Goal: Information Seeking & Learning: Learn about a topic

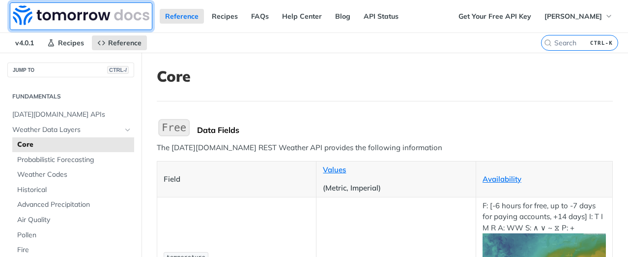
click at [86, 12] on img at bounding box center [81, 15] width 137 height 20
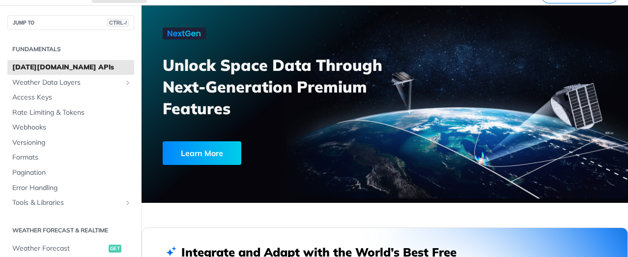
scroll to position [147, 0]
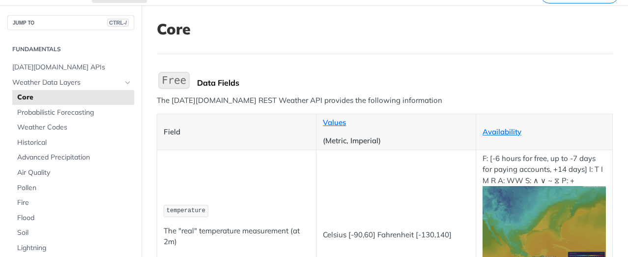
scroll to position [98, 0]
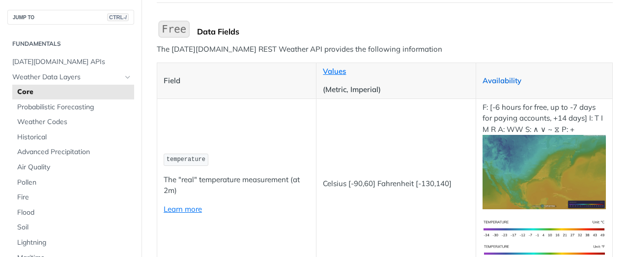
click at [506, 80] on link "Availability" at bounding box center [502, 80] width 39 height 9
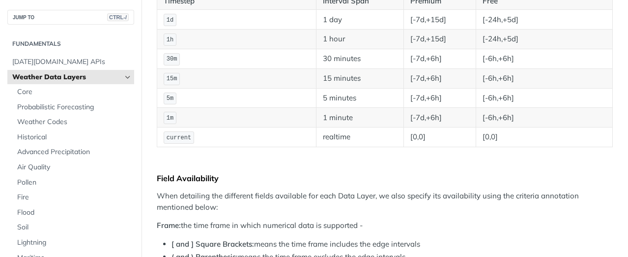
scroll to position [246, 0]
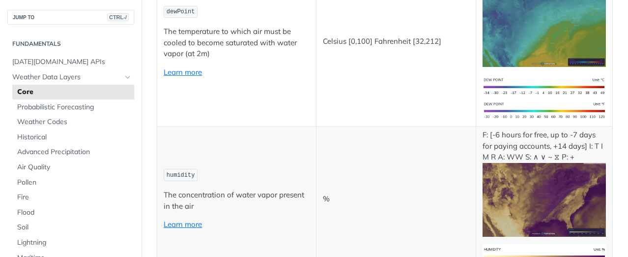
scroll to position [716, 0]
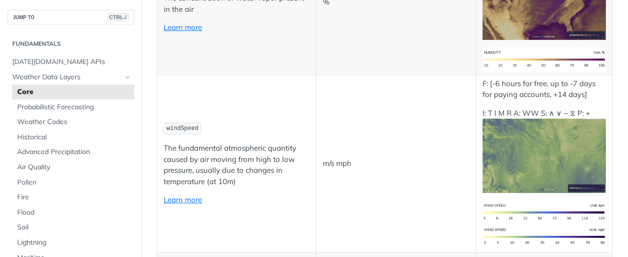
click at [567, 162] on img "Expand image" at bounding box center [544, 155] width 123 height 74
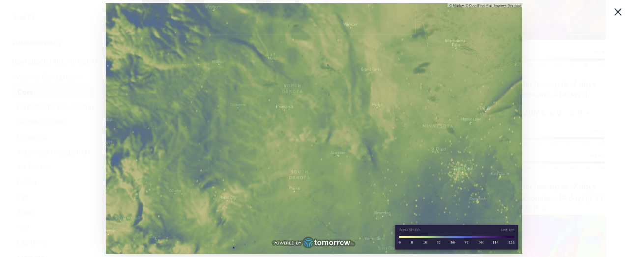
click at [450, 143] on img "Collapse image" at bounding box center [314, 128] width 417 height 250
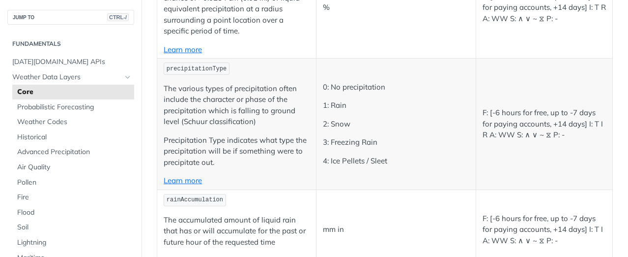
scroll to position [2387, 0]
